Goal: Task Accomplishment & Management: Complete application form

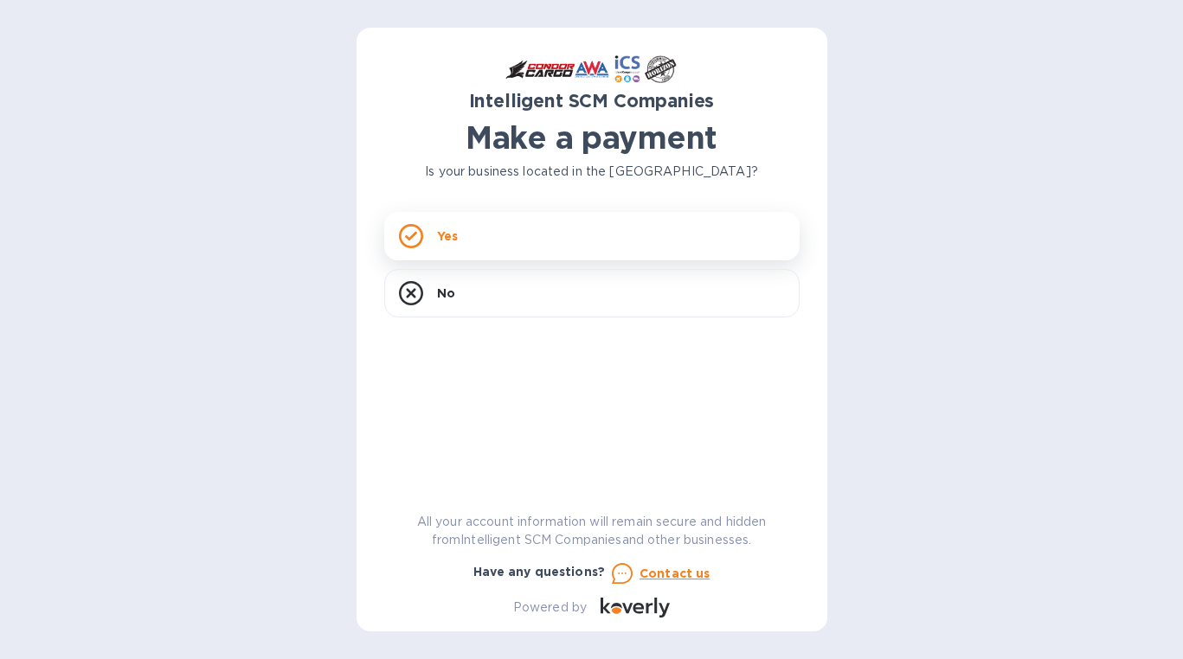
click at [536, 229] on div "Yes" at bounding box center [591, 236] width 415 height 48
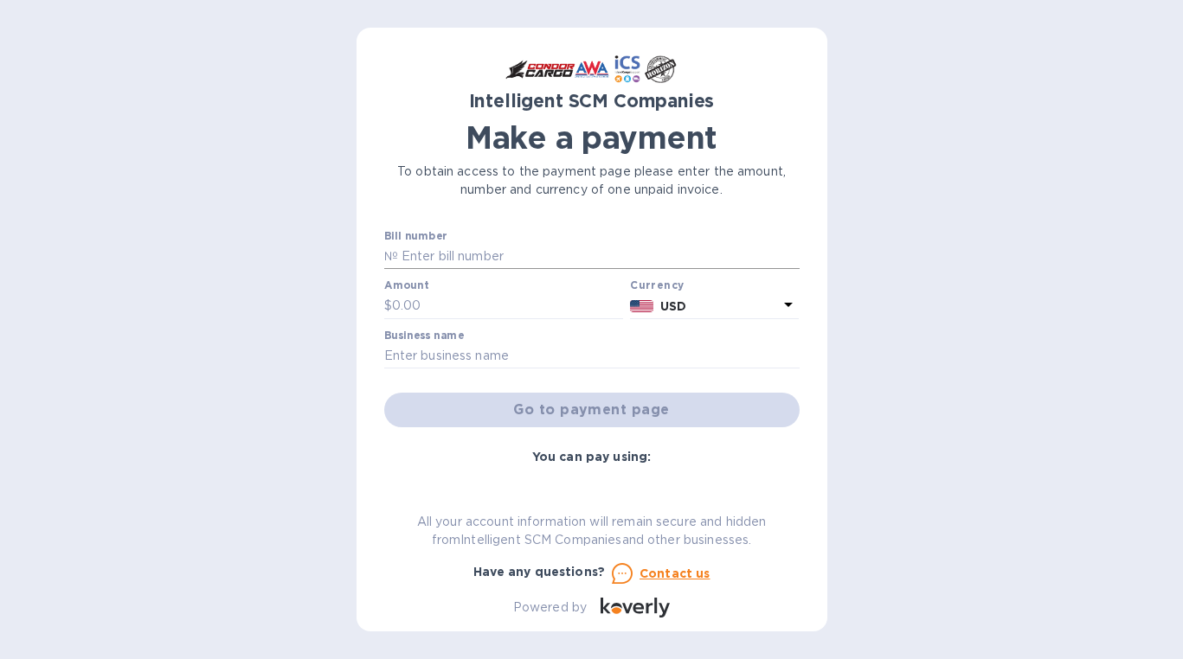
click at [504, 254] on input "text" at bounding box center [599, 257] width 402 height 26
paste input "S00505592"
type input "S00505592"
click at [487, 312] on input "text" at bounding box center [508, 306] width 232 height 26
paste input "425.33"
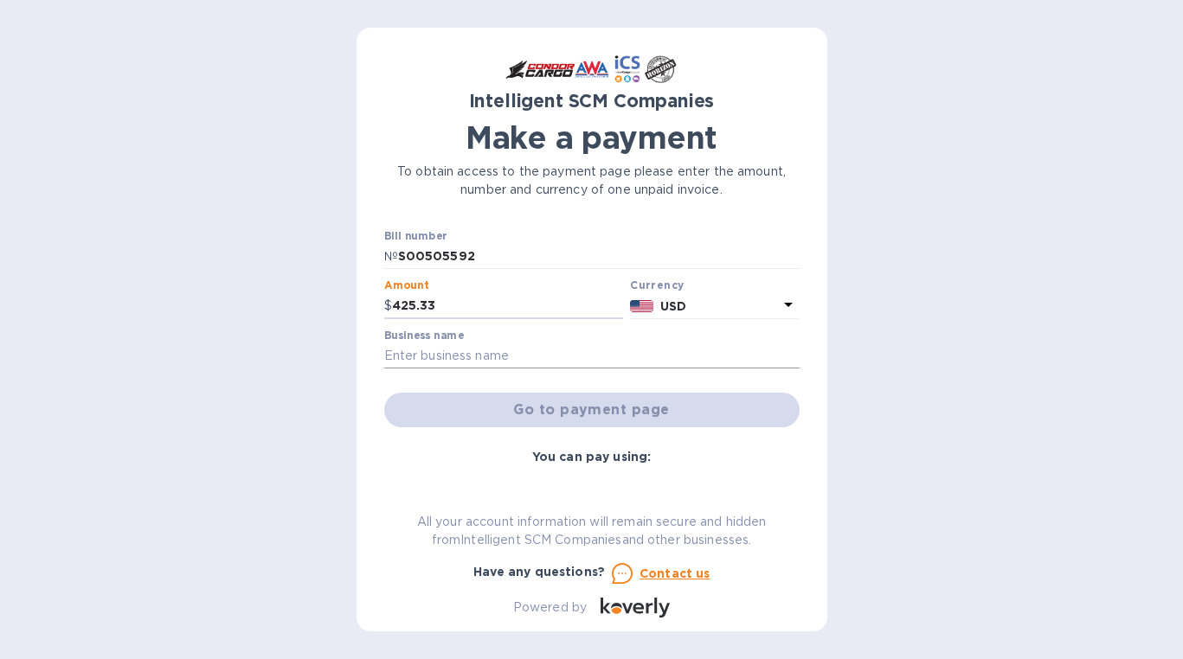
type input "425.33"
click at [546, 357] on input "text" at bounding box center [591, 357] width 415 height 26
type input "Momotaro Trading LLC"
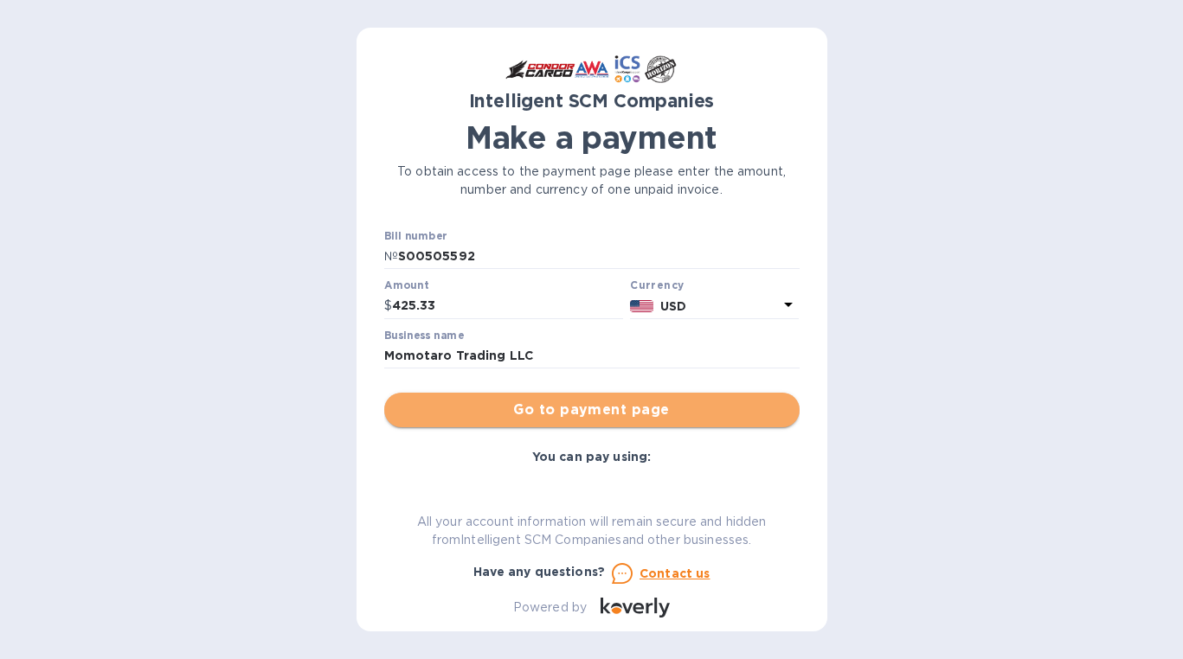
click at [639, 413] on span "Go to payment page" at bounding box center [592, 410] width 388 height 21
